Goal: Communication & Community: Share content

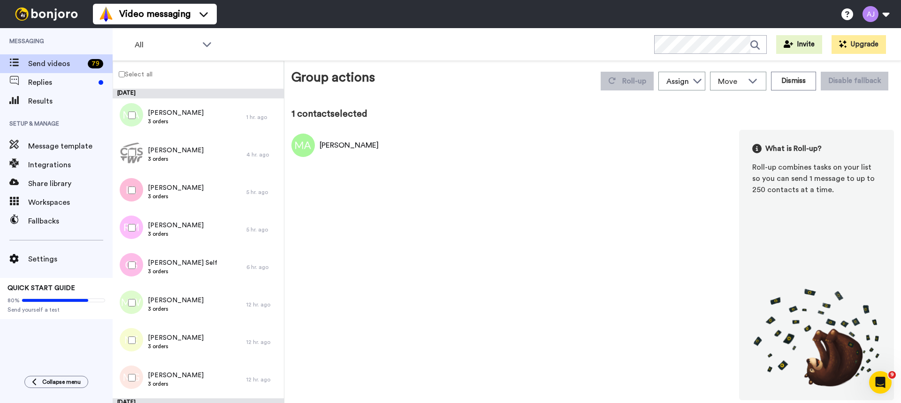
click at [144, 75] on label "Select all" at bounding box center [132, 73] width 39 height 11
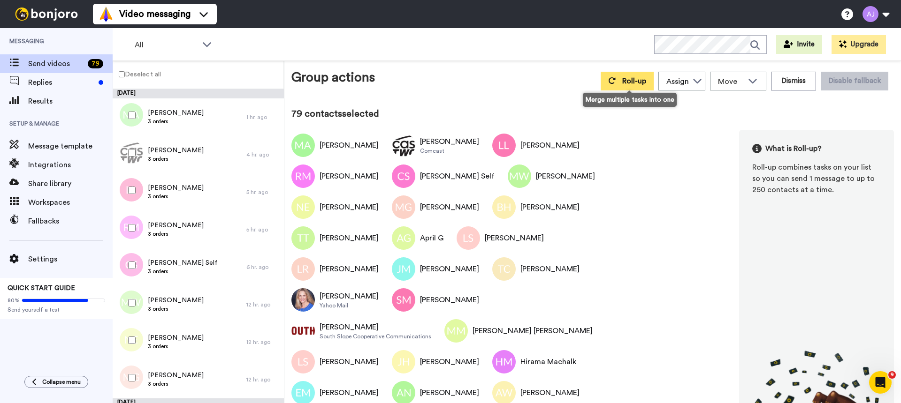
click at [621, 84] on button "Roll-up" at bounding box center [626, 81] width 53 height 19
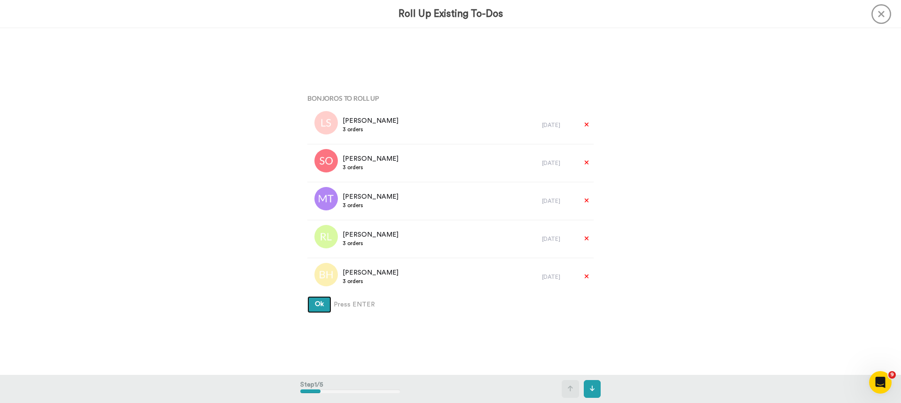
click at [319, 308] on span "Ok" at bounding box center [319, 304] width 9 height 7
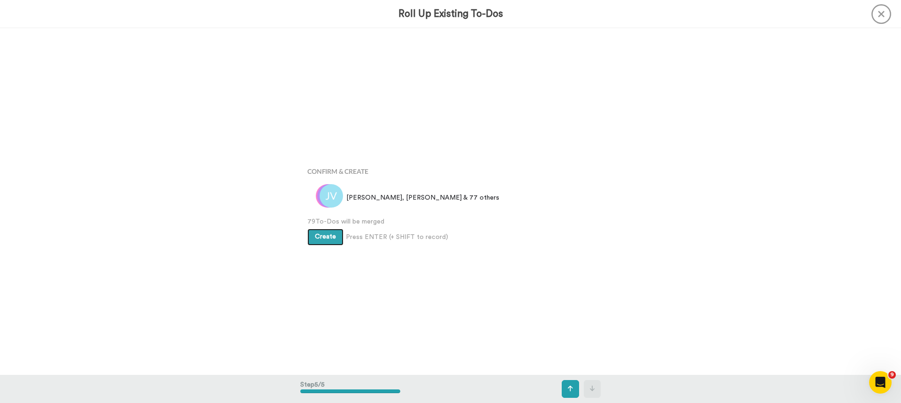
scroll to position [1388, 0]
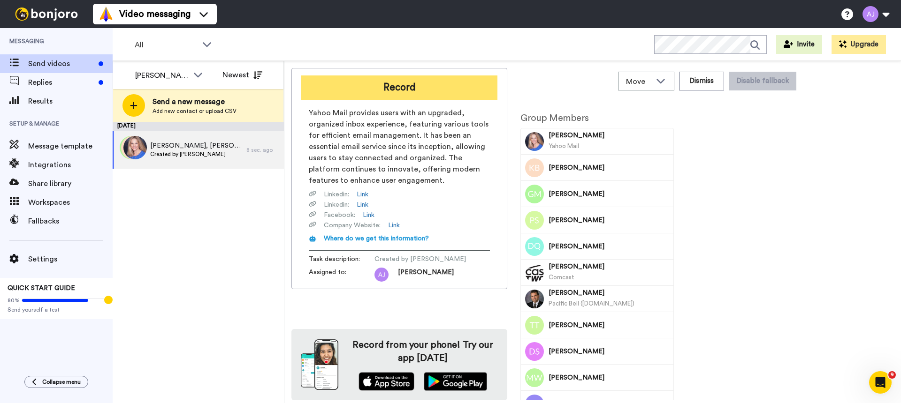
click at [457, 77] on button "Record" at bounding box center [399, 88] width 196 height 24
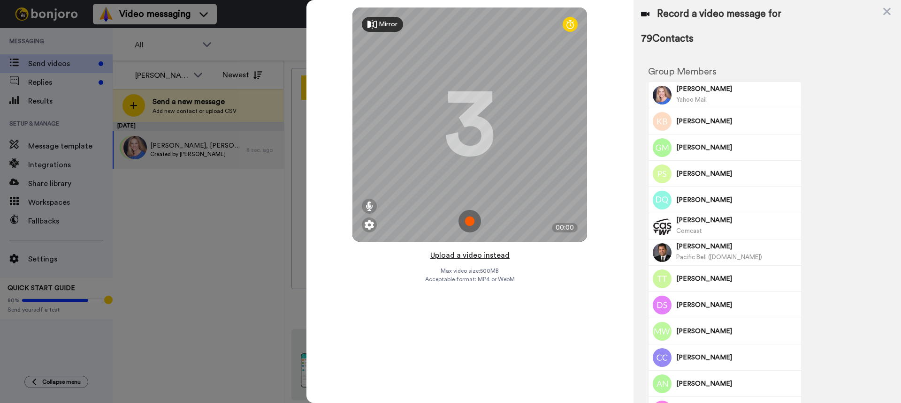
click at [470, 255] on button "Upload a video instead" at bounding box center [469, 256] width 85 height 12
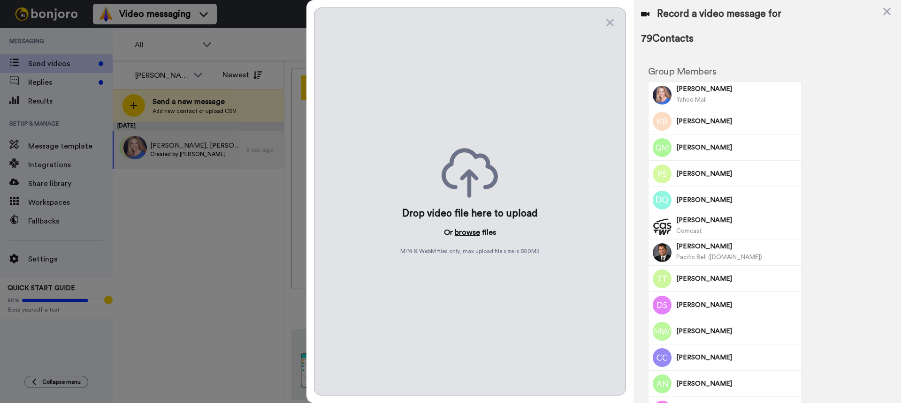
click at [465, 232] on button "browse" at bounding box center [467, 232] width 25 height 11
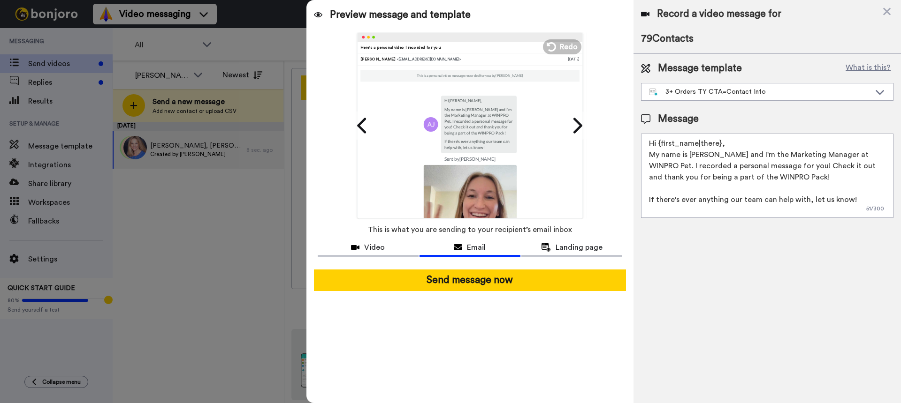
click at [738, 143] on textarea "Hi {first_name|there}, My name is Anna and I'm the Marketing Manager at WINPRO …" at bounding box center [767, 176] width 252 height 84
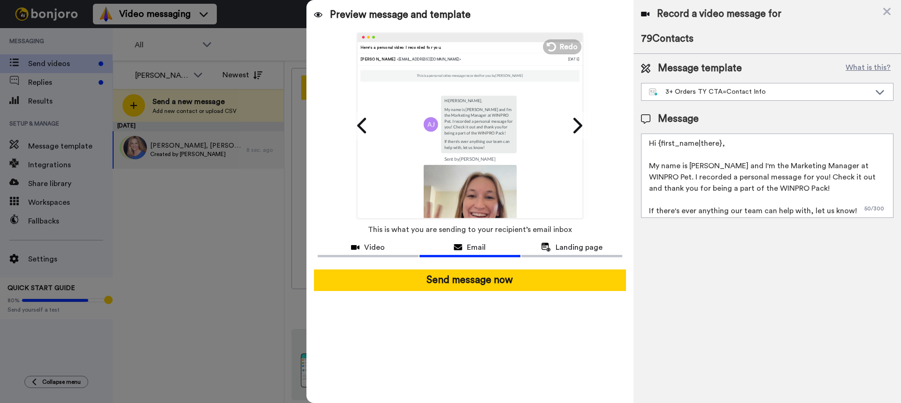
scroll to position [3, 0]
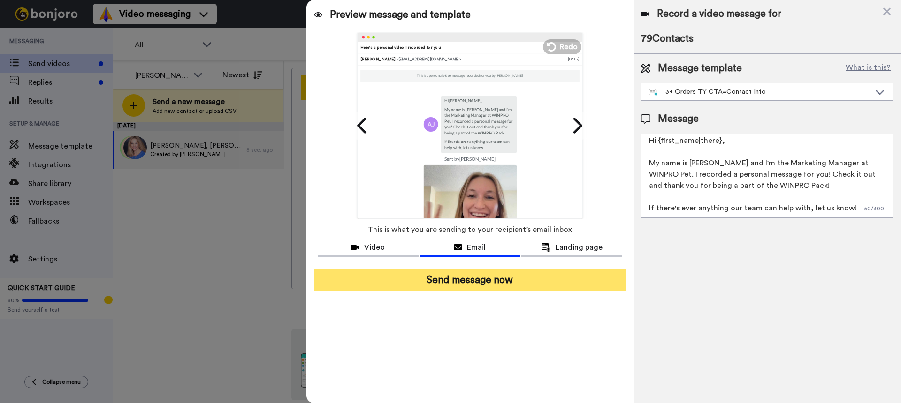
type textarea "Hi {first_name|there}, My name is Anna and I'm the Marketing Manager at WINPRO …"
click at [576, 281] on button "Send message now" at bounding box center [470, 281] width 312 height 22
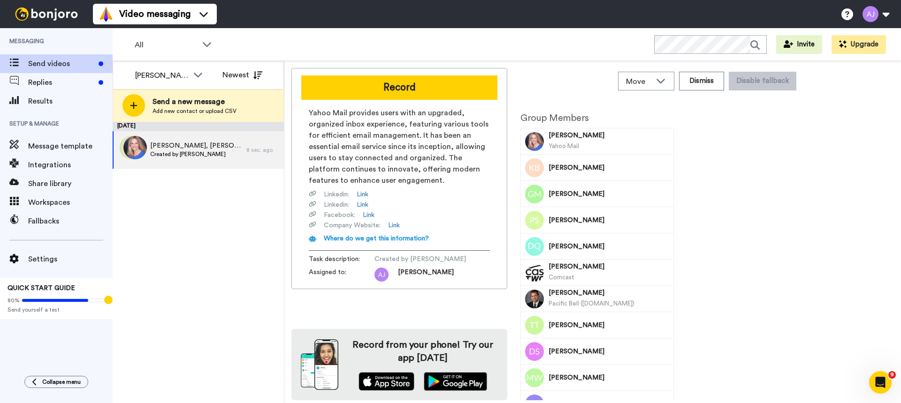
scroll to position [0, 0]
